Goal: Task Accomplishment & Management: Use online tool/utility

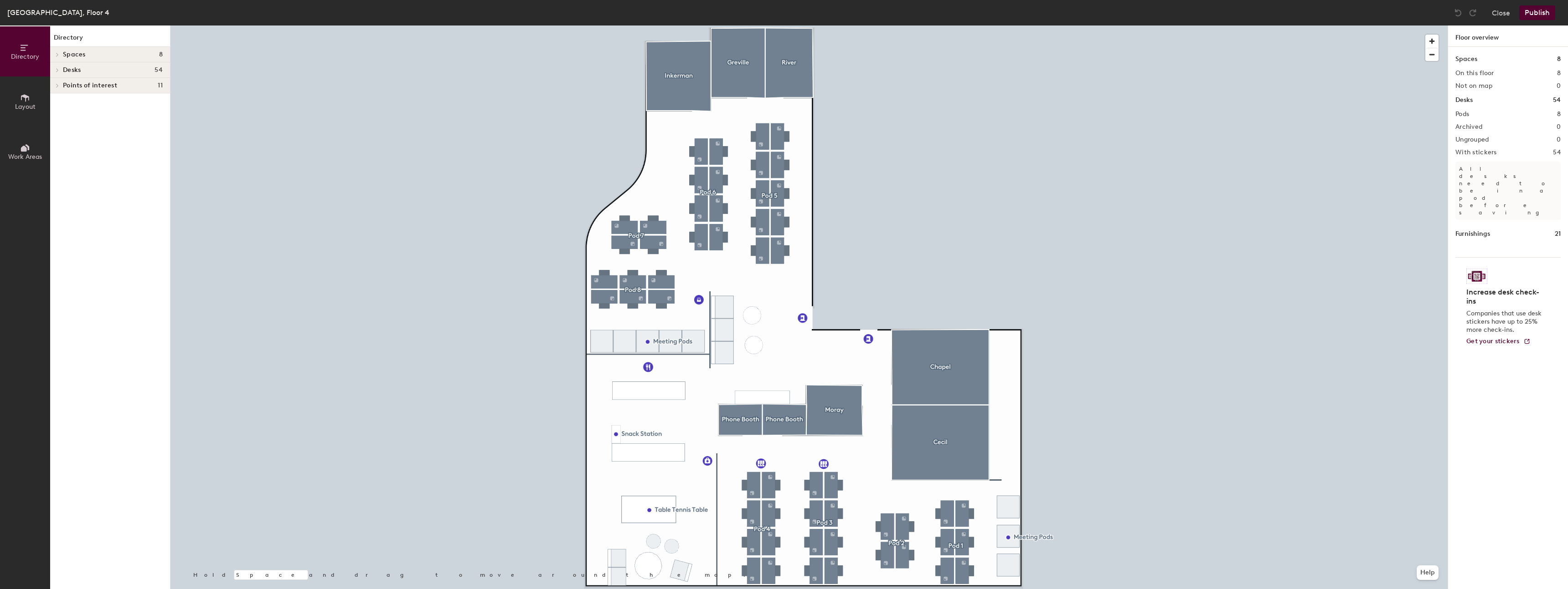
click at [82, 65] on div "Desks 54" at bounding box center [110, 69] width 120 height 16
click at [82, 66] on div "Desks 54" at bounding box center [110, 69] width 120 height 16
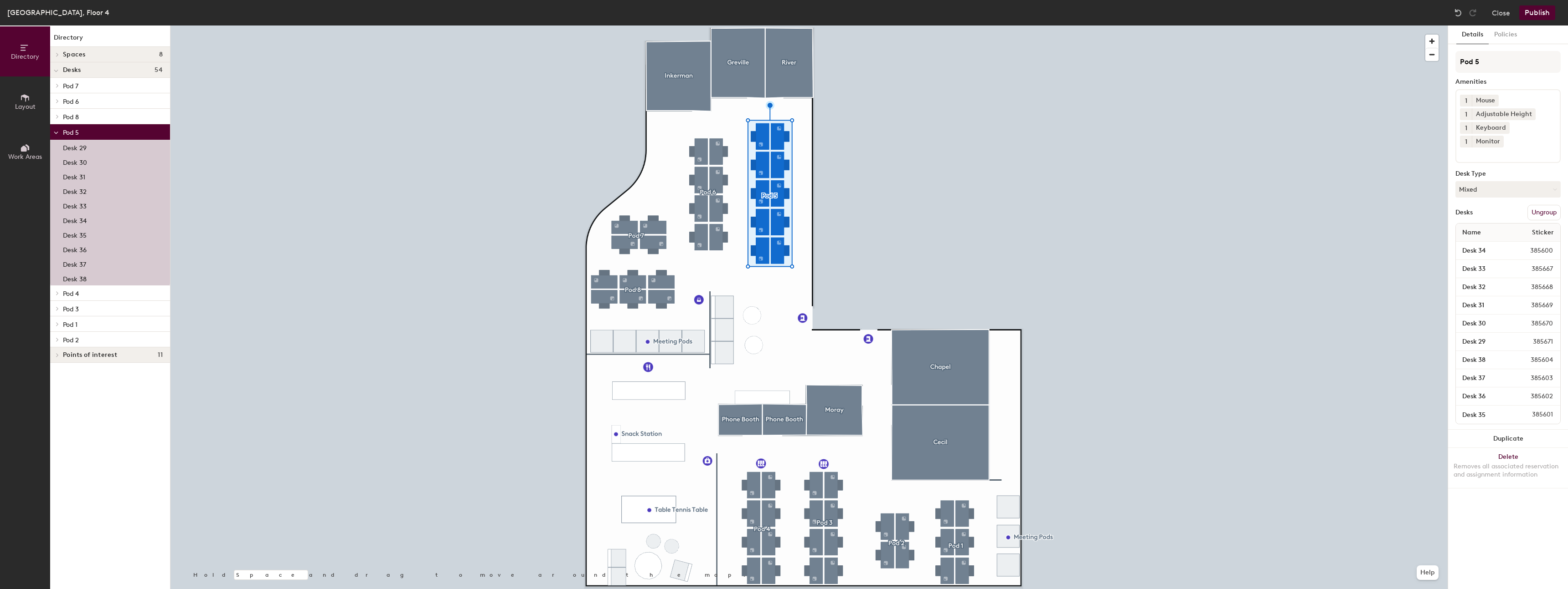
click at [17, 103] on span "Layout" at bounding box center [25, 107] width 20 height 7
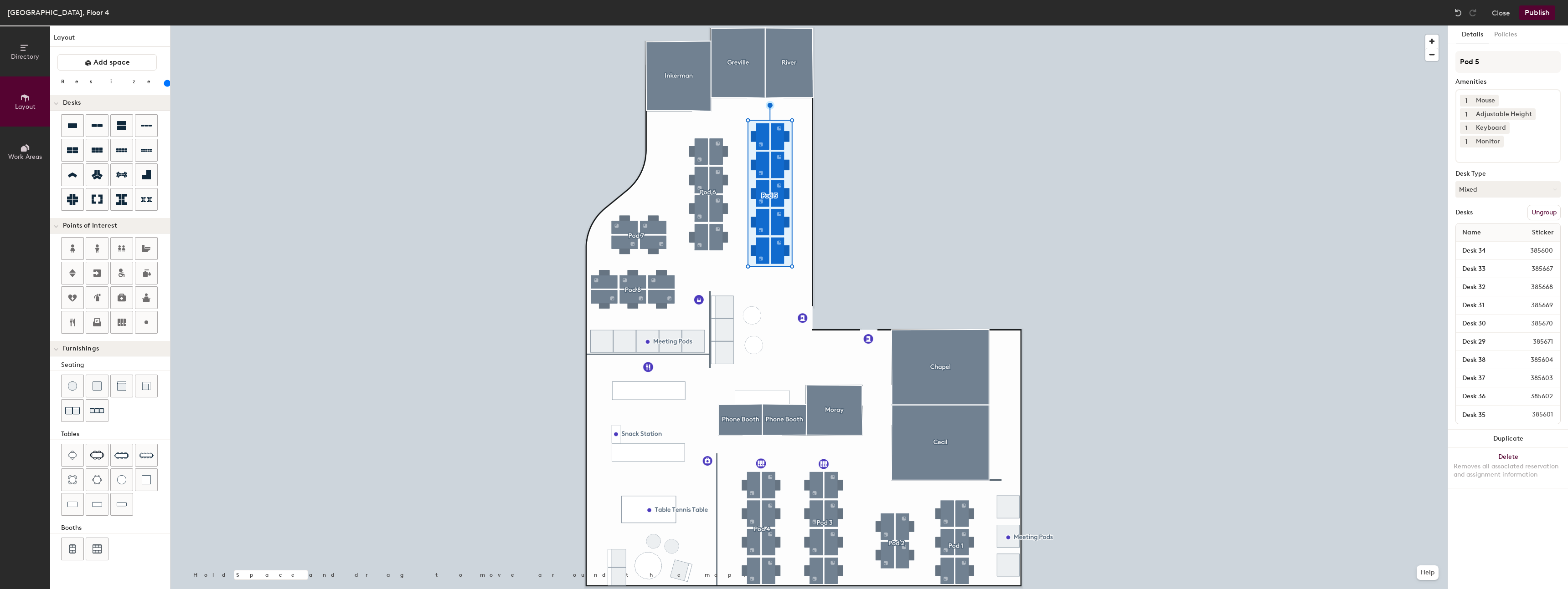
click at [23, 150] on icon at bounding box center [24, 149] width 5 height 5
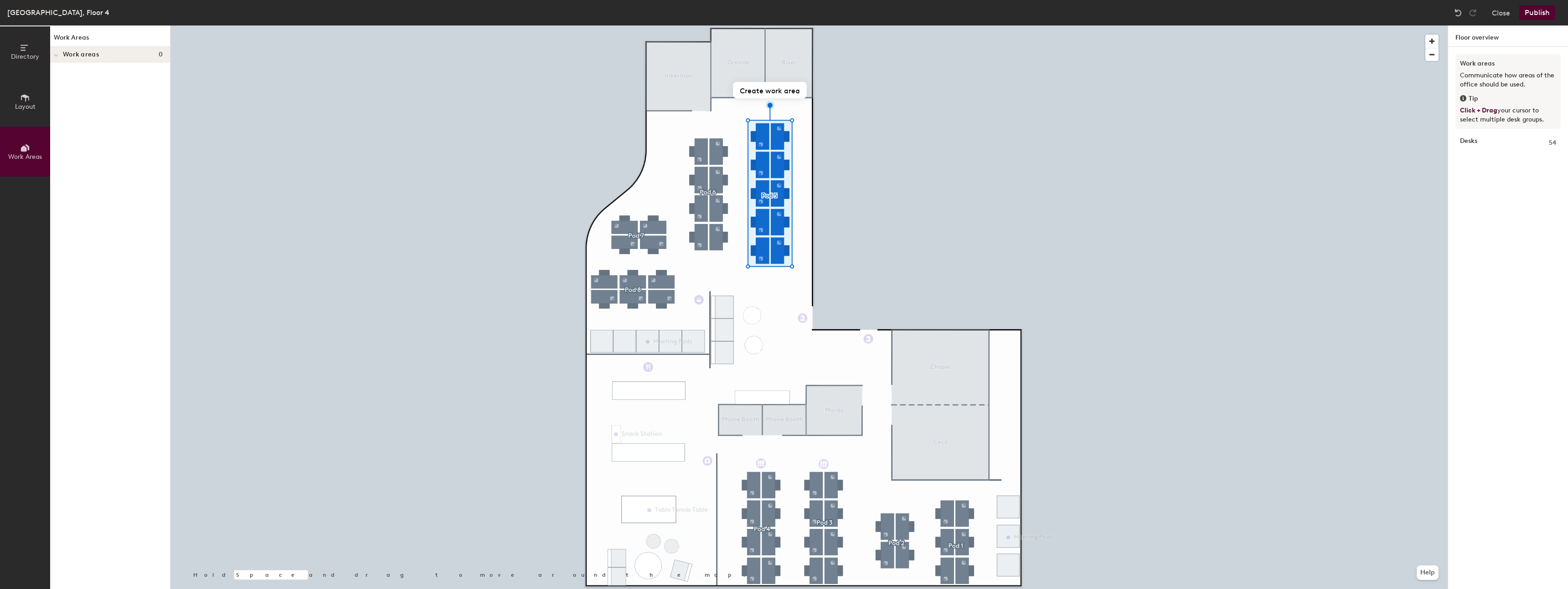
click at [62, 49] on div "Work areas 0" at bounding box center [110, 54] width 120 height 16
click at [16, 45] on button "Directory" at bounding box center [25, 51] width 50 height 50
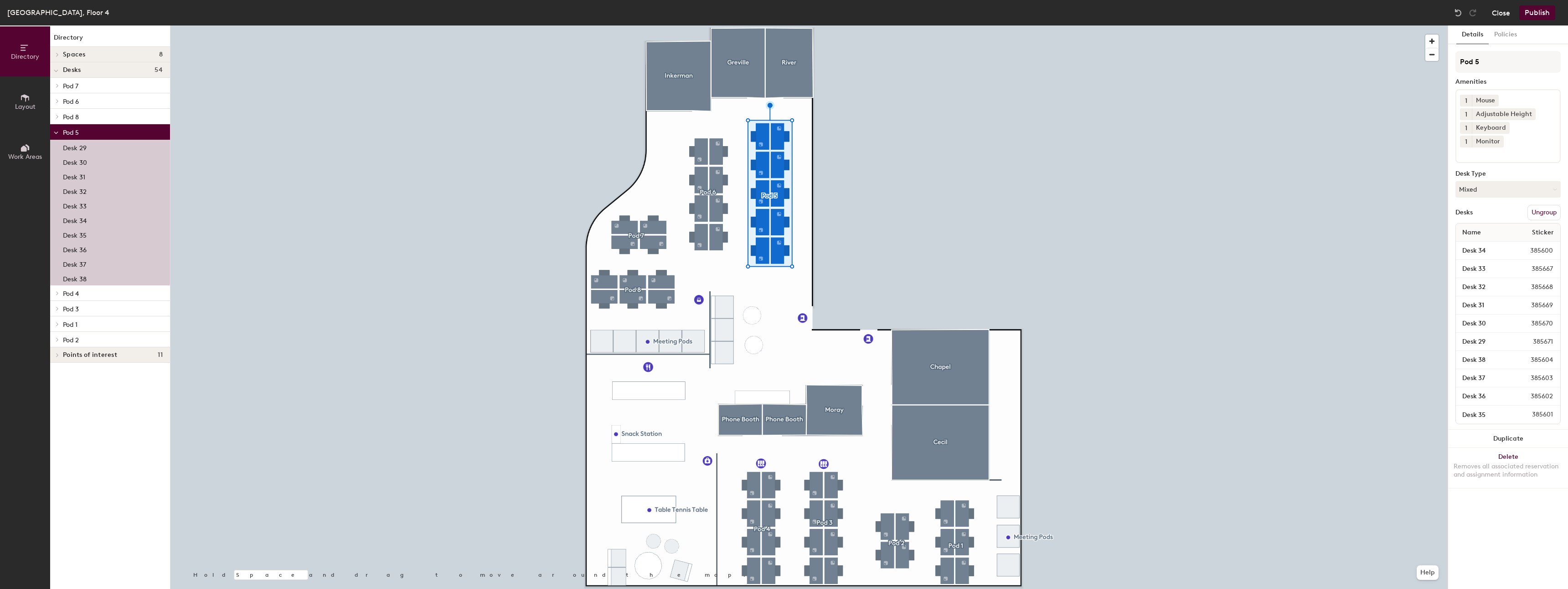
click at [1498, 15] on button "Close" at bounding box center [1501, 13] width 18 height 15
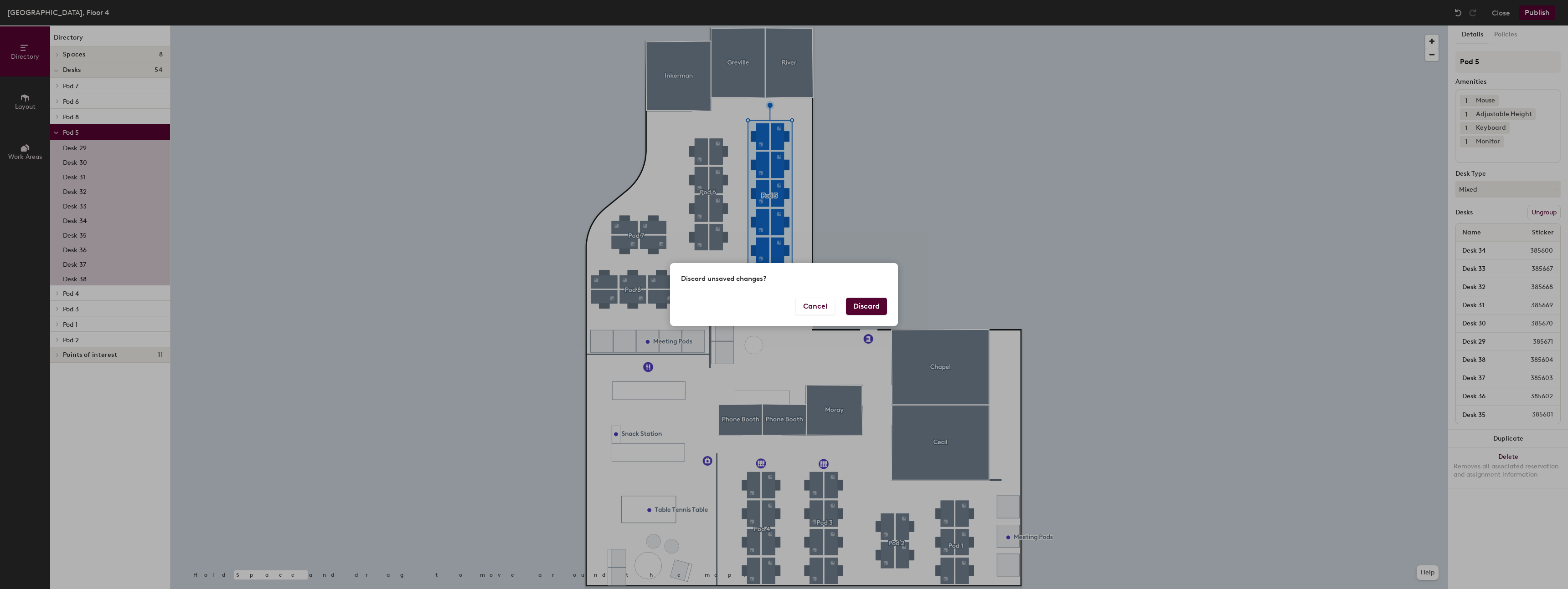
click at [868, 308] on button "Discard" at bounding box center [866, 306] width 41 height 17
